Goal: Task Accomplishment & Management: Manage account settings

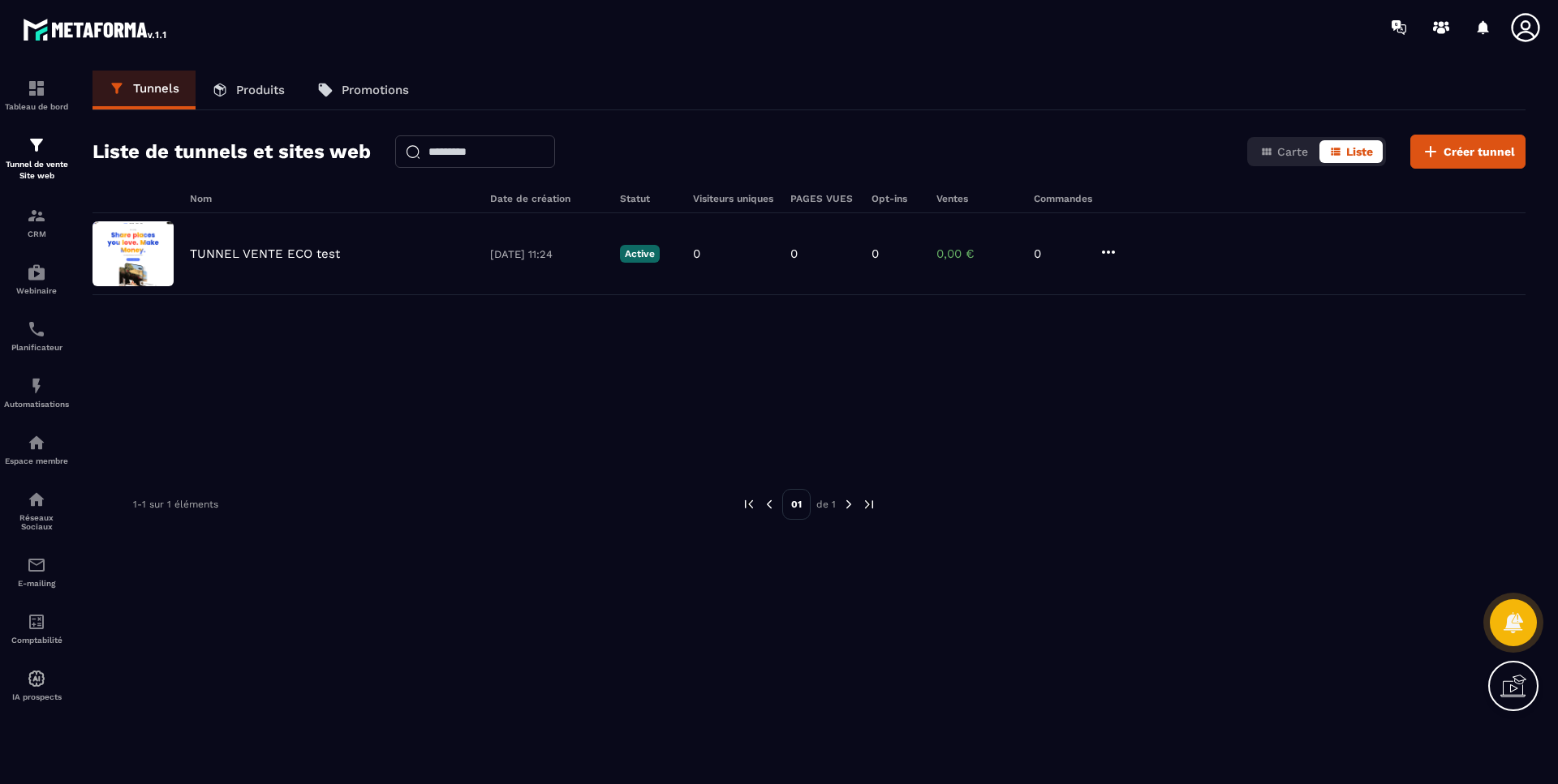
click at [1525, 25] on icon at bounding box center [1526, 28] width 32 height 32
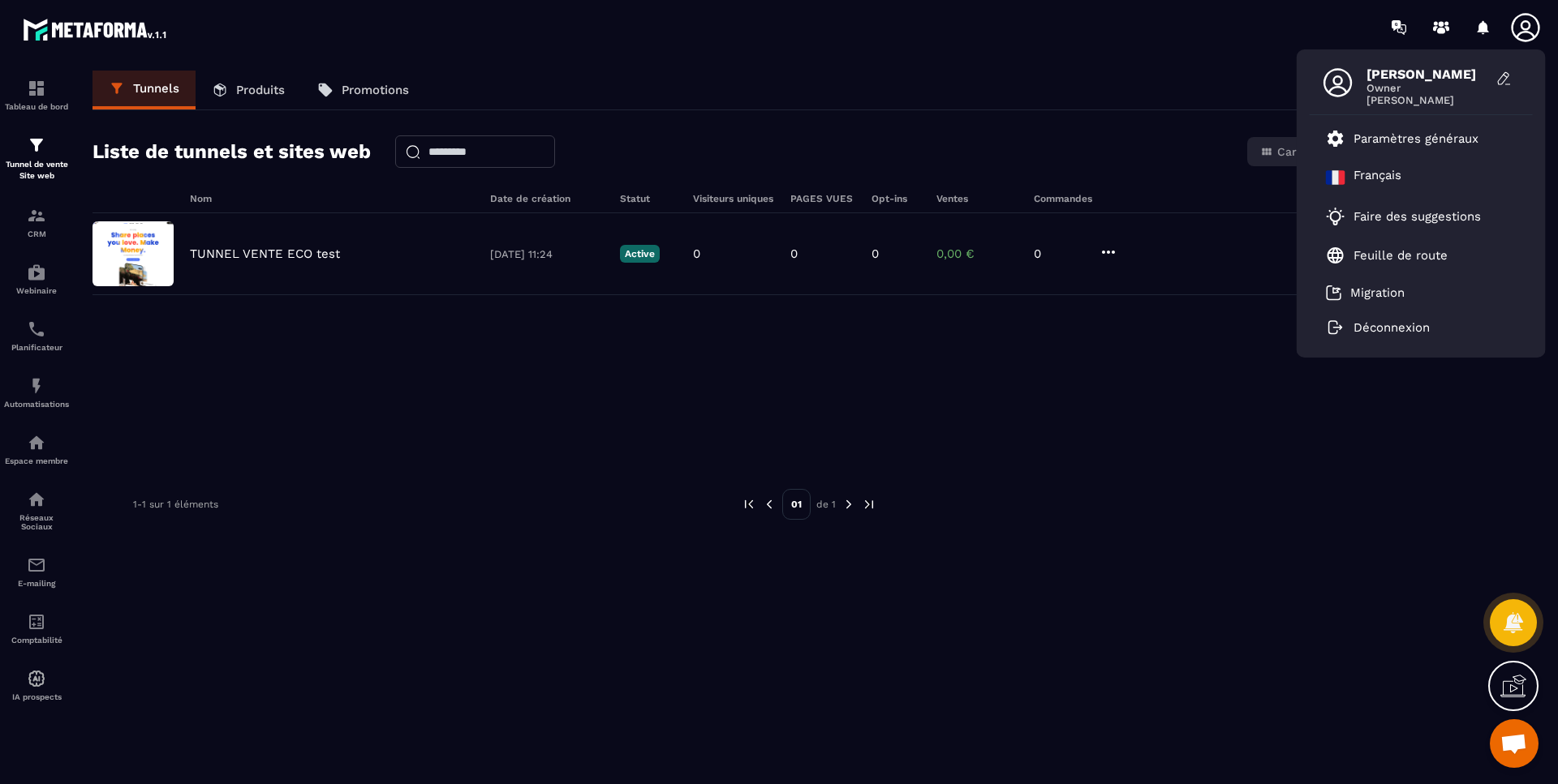
click at [1455, 143] on p "Paramètres généraux" at bounding box center [1415, 139] width 125 height 14
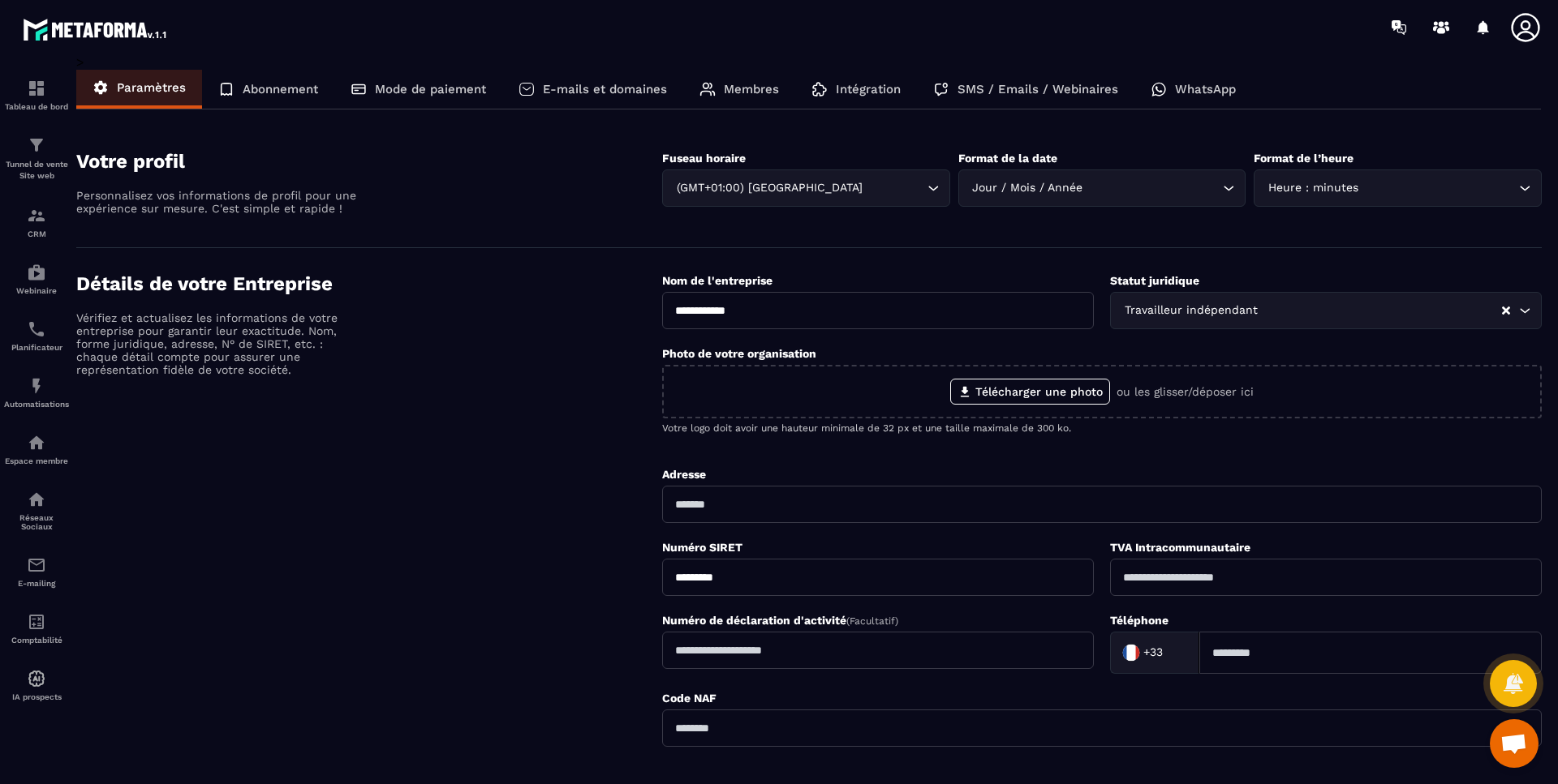
click at [422, 85] on p "Mode de paiement" at bounding box center [430, 89] width 111 height 14
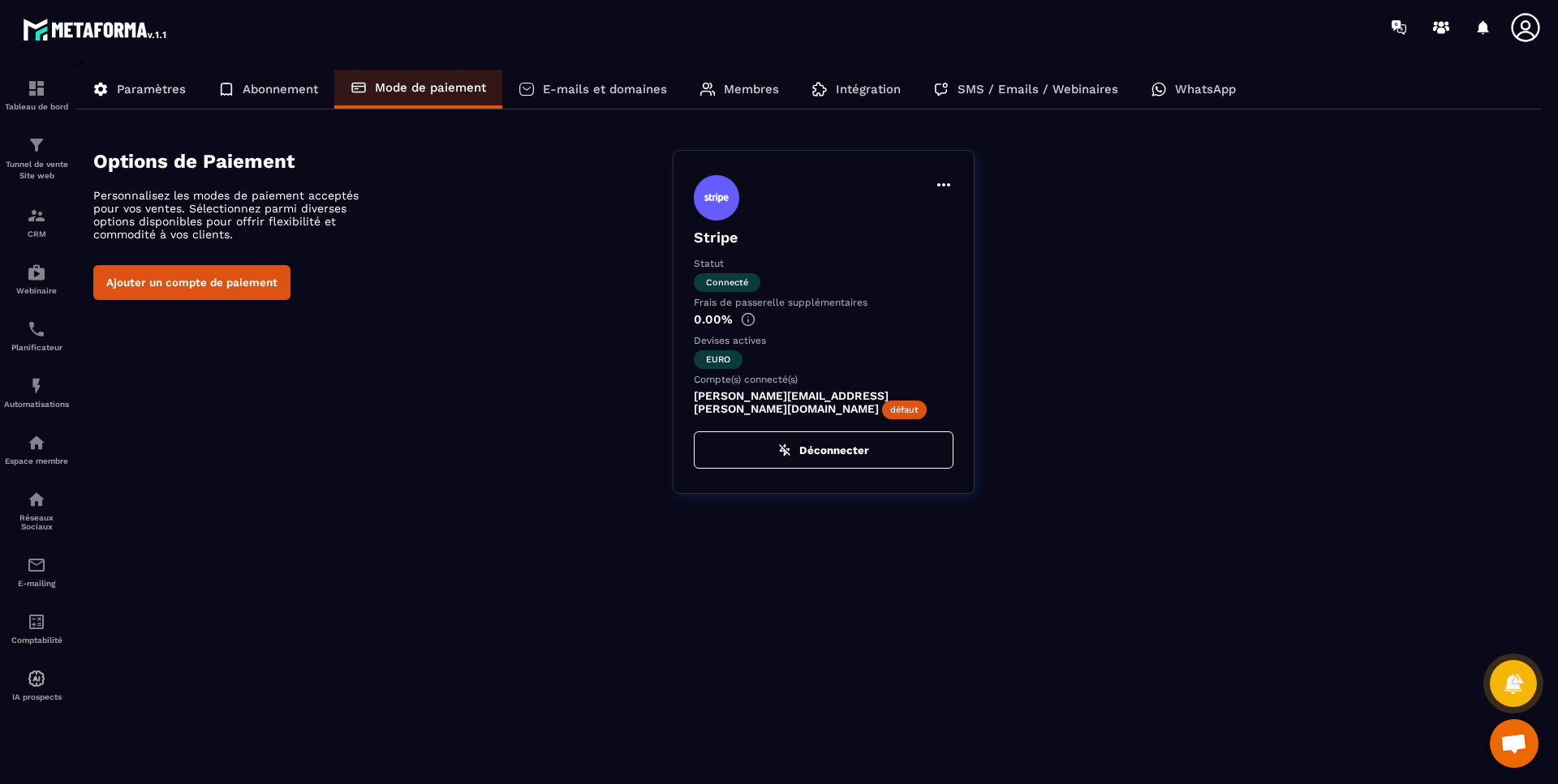
click at [617, 96] on p "E-mails et domaines" at bounding box center [605, 89] width 125 height 14
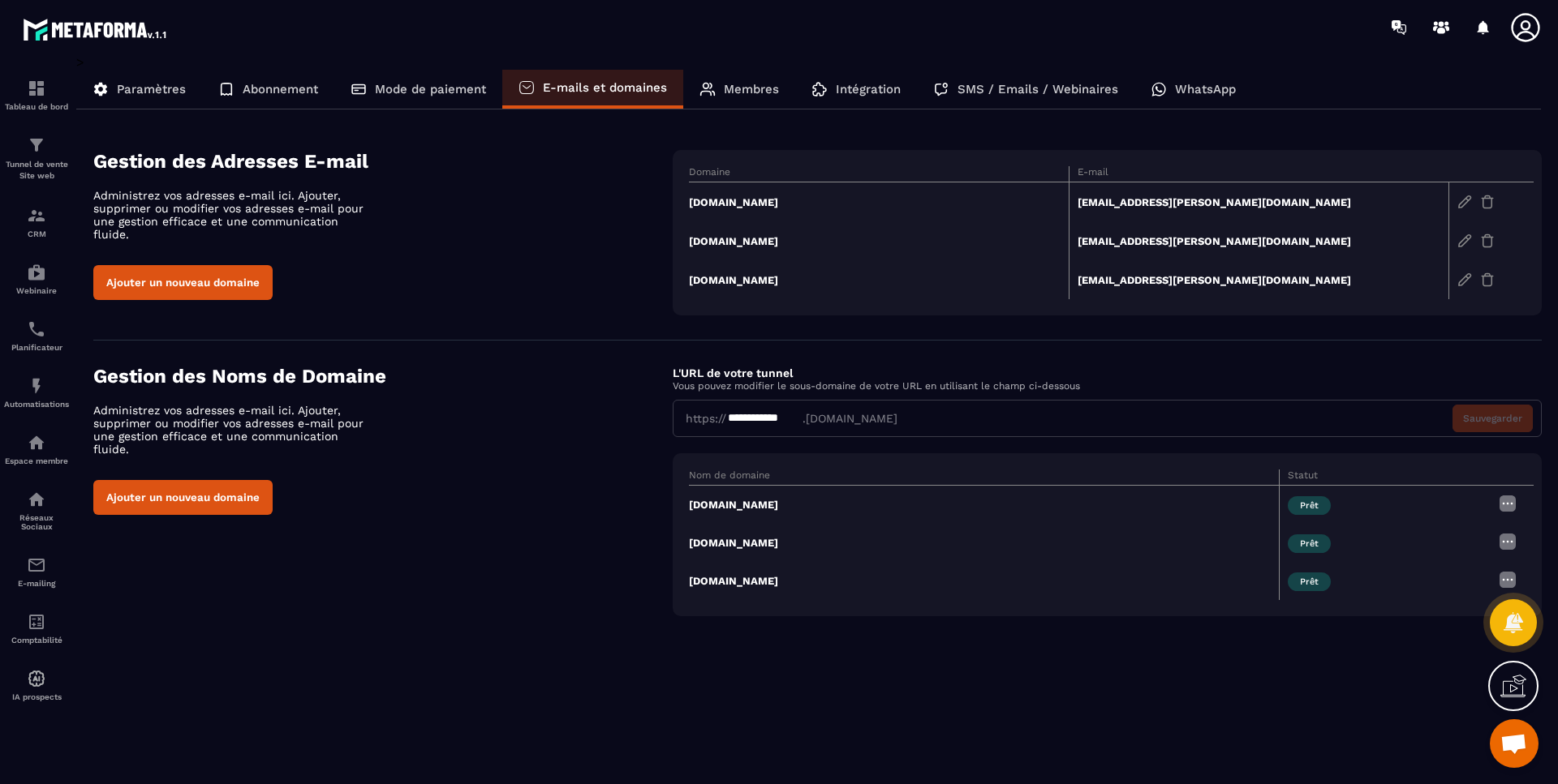
click at [1515, 502] on img at bounding box center [1507, 503] width 20 height 20
click at [1482, 530] on span "Modifier" at bounding box center [1467, 535] width 42 height 12
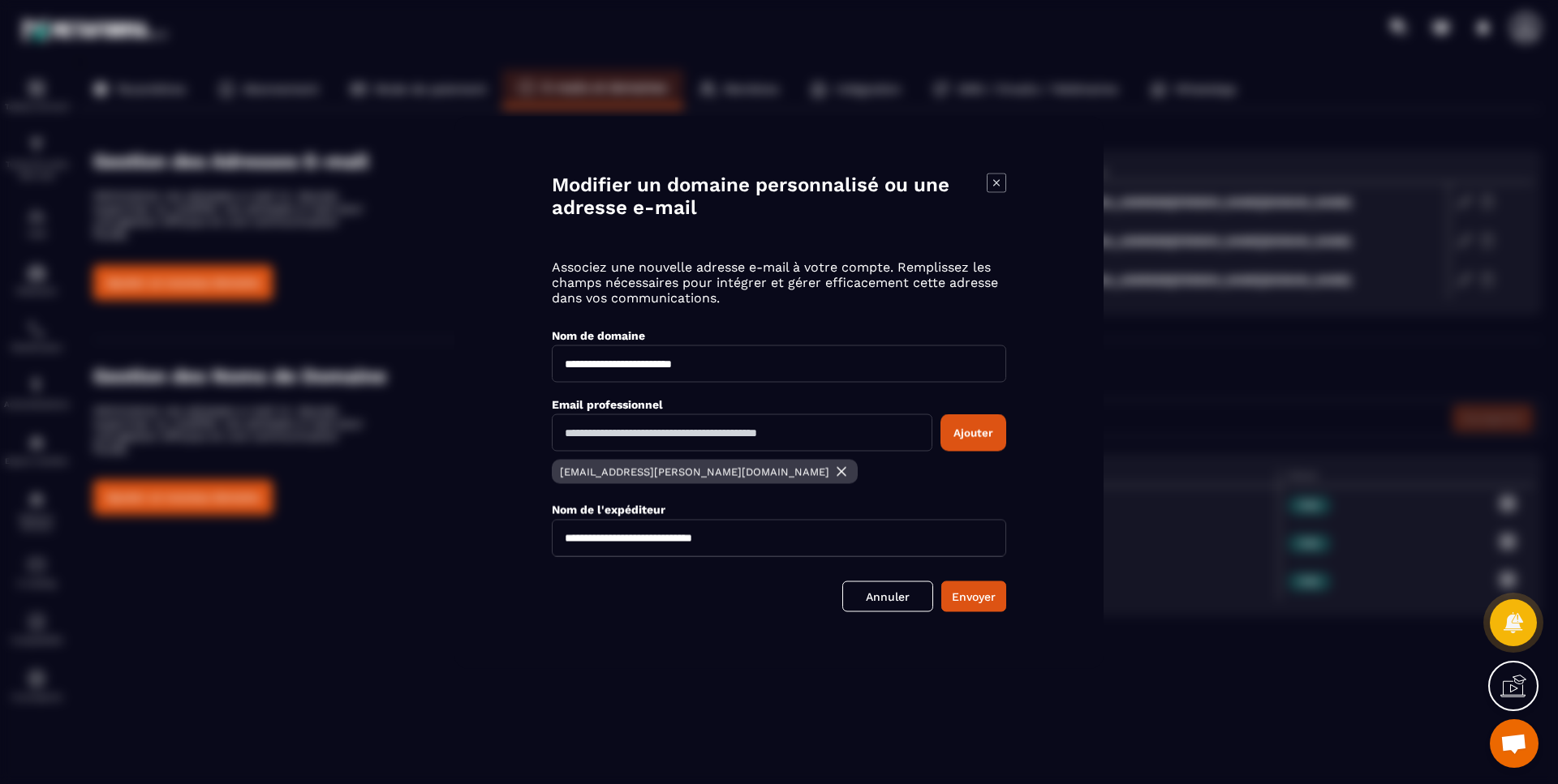
click at [909, 597] on link "Annuler" at bounding box center [887, 596] width 91 height 31
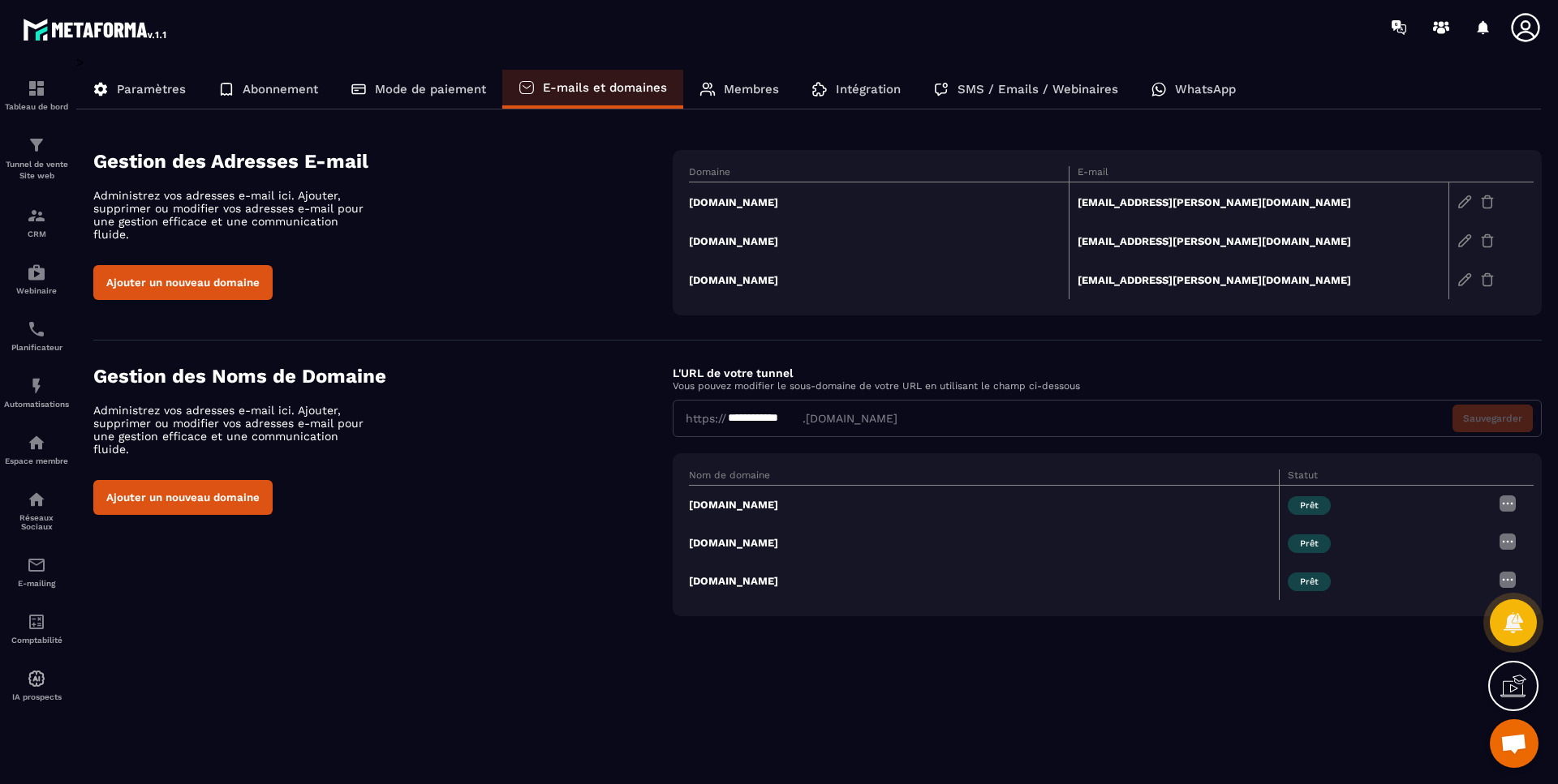
click at [816, 542] on td "[DOMAIN_NAME]" at bounding box center [983, 543] width 589 height 38
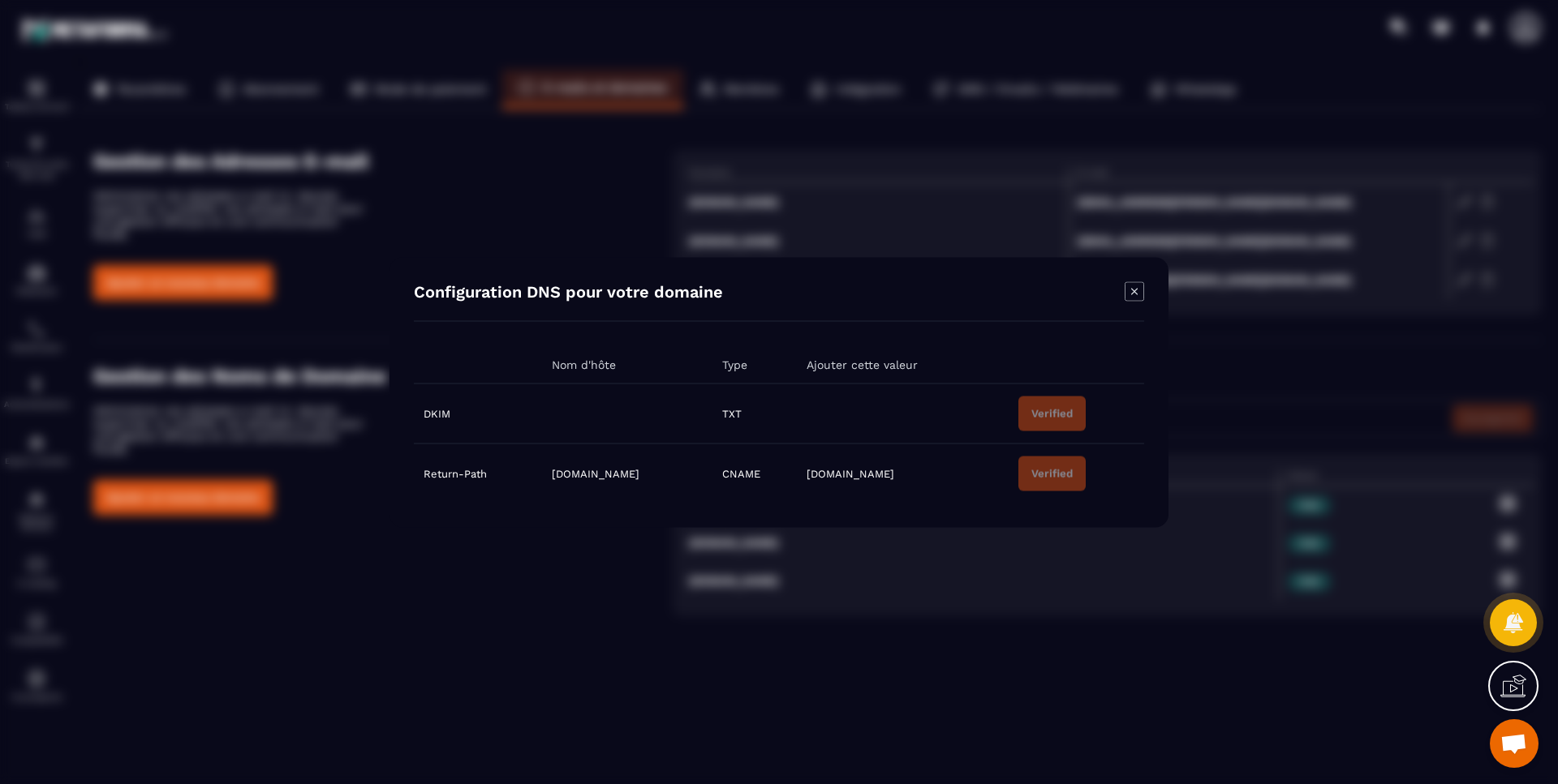
click at [1132, 292] on icon "Modal window" at bounding box center [1135, 291] width 20 height 20
